Goal: Task Accomplishment & Management: Manage account settings

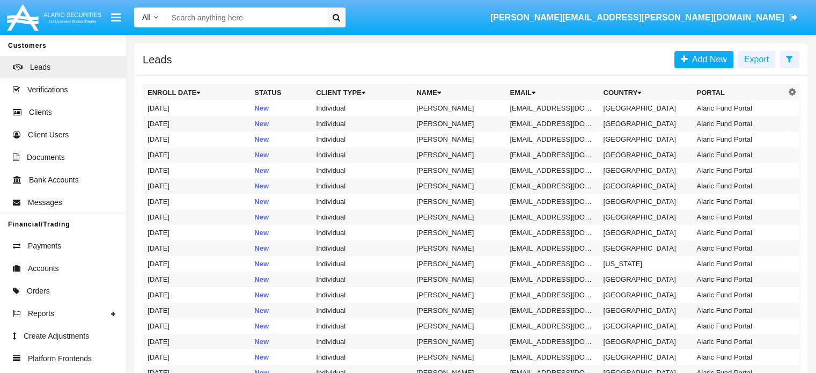
click at [202, 15] on input "Search" at bounding box center [244, 18] width 157 height 20
paste input "[EMAIL_ADDRESS][DOMAIN_NAME]"
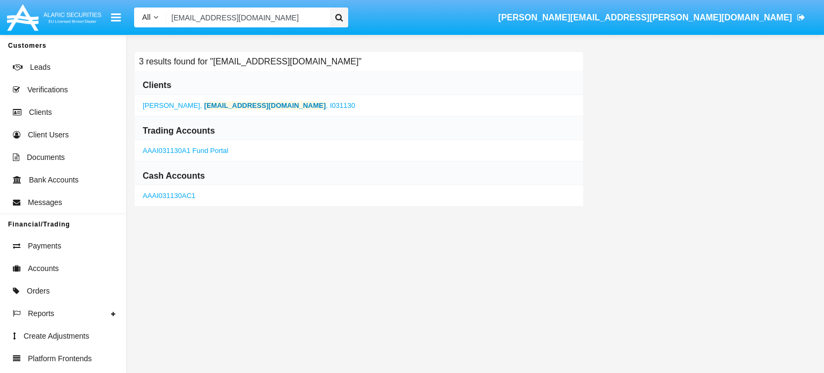
type input "[EMAIL_ADDRESS][DOMAIN_NAME]"
click at [228, 104] on b "[EMAIL_ADDRESS][DOMAIN_NAME]" at bounding box center [266, 105] width 122 height 8
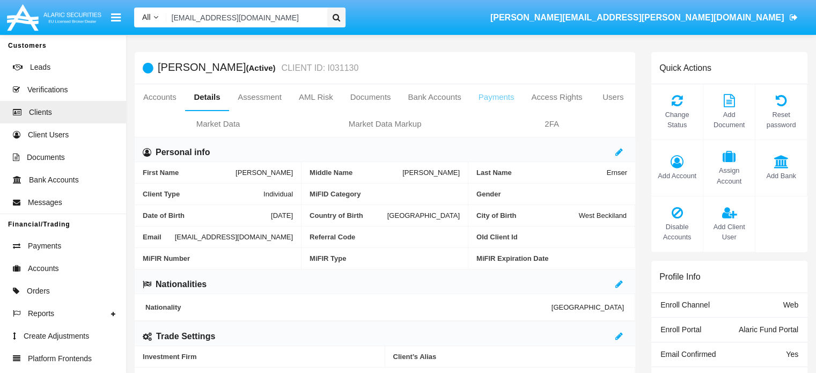
click at [492, 97] on link "Payments" at bounding box center [496, 97] width 53 height 26
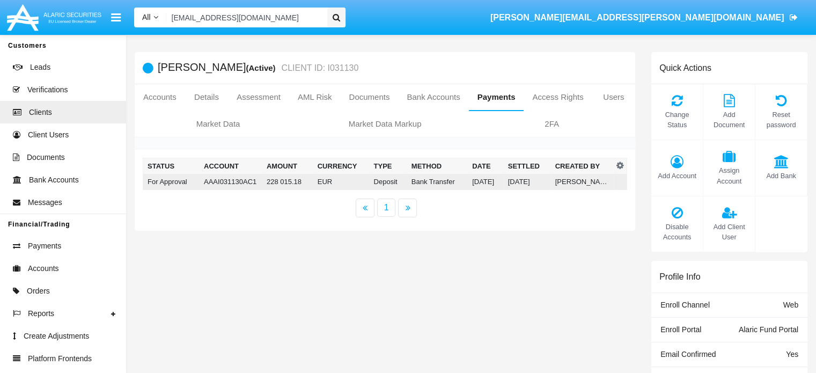
click at [248, 180] on td "AAAI031130AC1" at bounding box center [231, 182] width 63 height 16
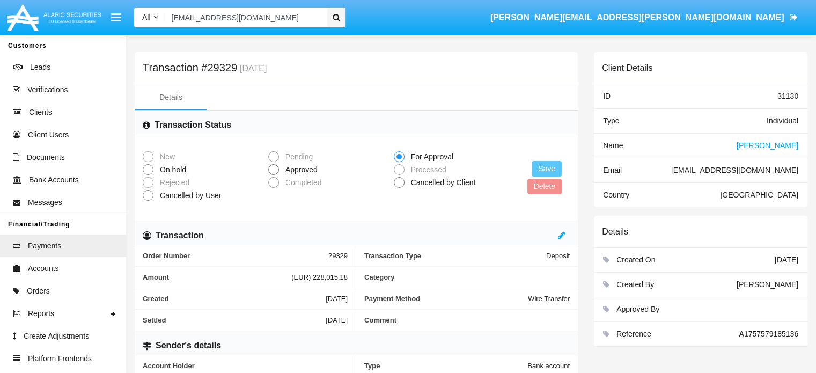
click at [287, 171] on span "Approved" at bounding box center [299, 169] width 41 height 11
click at [274, 175] on input "Approved" at bounding box center [273, 175] width 1 height 1
radio input "true"
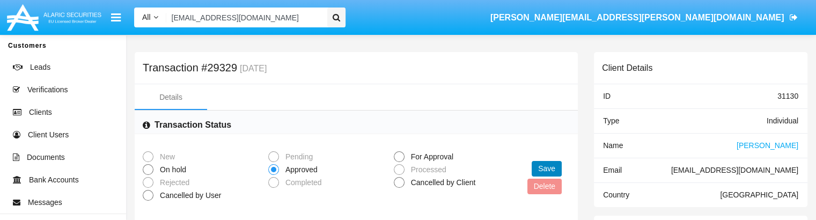
click at [548, 167] on button "Save" at bounding box center [547, 169] width 30 height 16
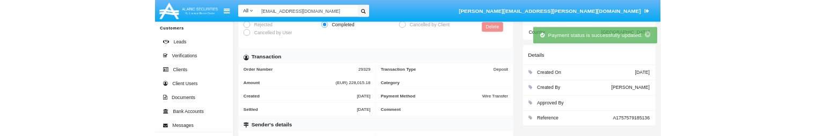
scroll to position [143, 0]
